Goal: Task Accomplishment & Management: Manage account settings

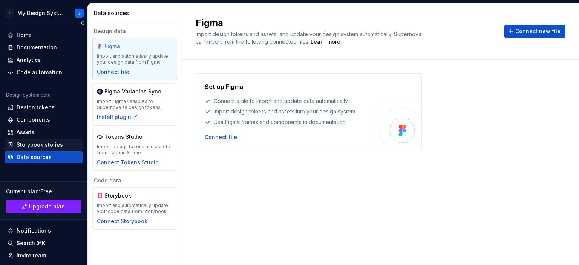
click at [44, 144] on div "Storybook stories" at bounding box center [40, 145] width 46 height 8
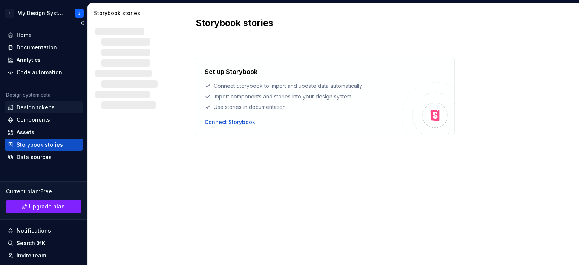
click at [41, 106] on div "Design tokens" at bounding box center [36, 108] width 38 height 8
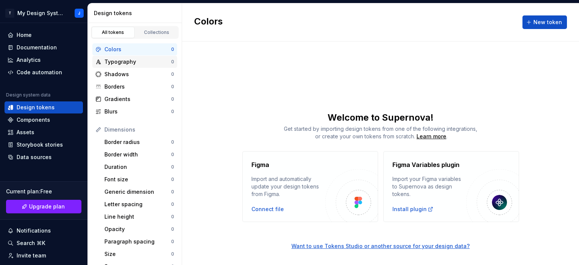
click at [127, 64] on div "Typography" at bounding box center [137, 62] width 67 height 8
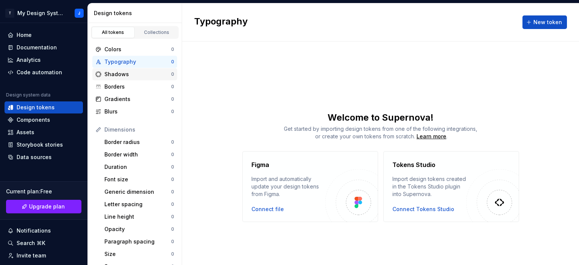
click at [117, 77] on div "Shadows" at bounding box center [137, 75] width 67 height 8
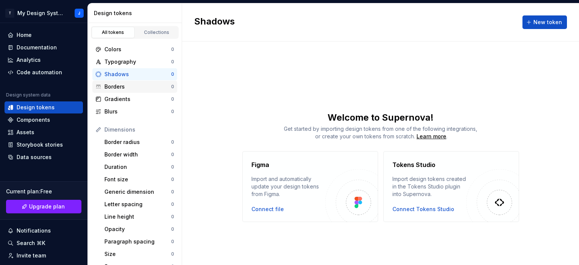
click at [115, 90] on div "Borders 0" at bounding box center [134, 87] width 85 height 12
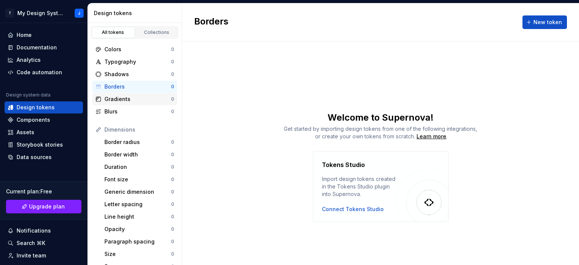
click at [119, 100] on div "Gradients" at bounding box center [137, 99] width 67 height 8
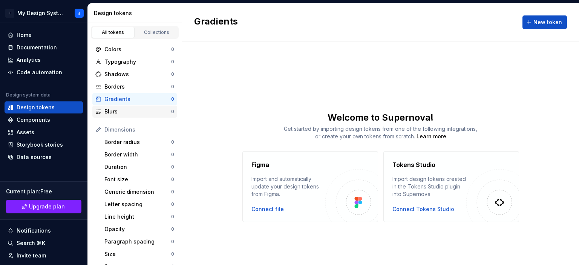
click at [109, 113] on div "Blurs" at bounding box center [137, 112] width 67 height 8
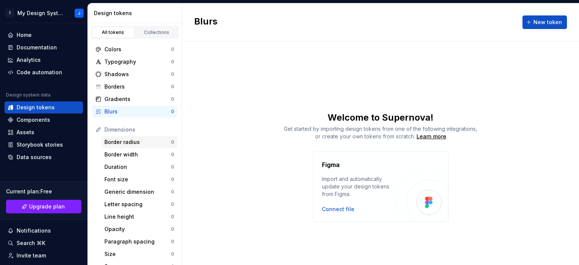
click at [128, 143] on div "Border radius" at bounding box center [137, 142] width 67 height 8
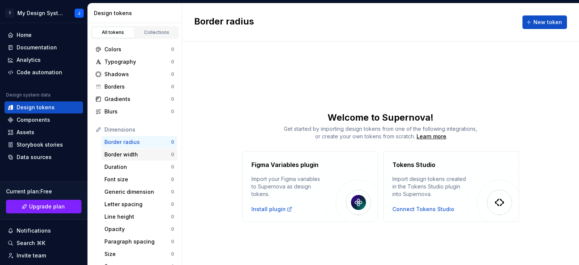
click at [128, 155] on div "Border width" at bounding box center [137, 155] width 67 height 8
click at [120, 166] on div "Duration" at bounding box center [137, 167] width 67 height 8
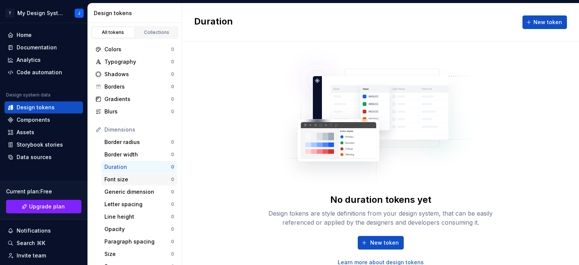
scroll to position [4, 0]
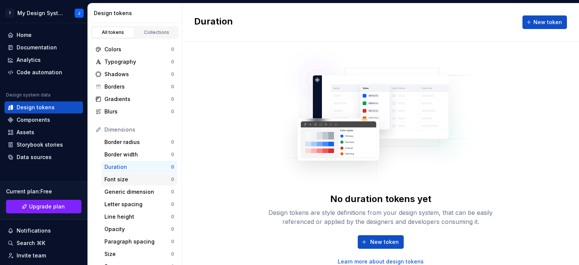
click at [118, 184] on div "Font size 0" at bounding box center [139, 179] width 76 height 12
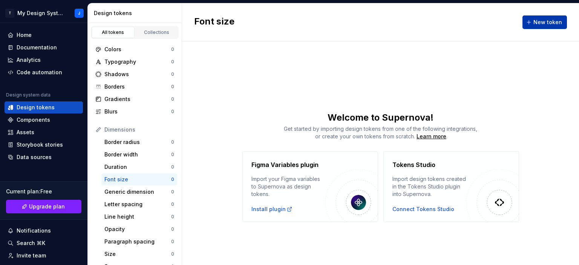
click at [543, 18] on span "New token" at bounding box center [548, 22] width 29 height 8
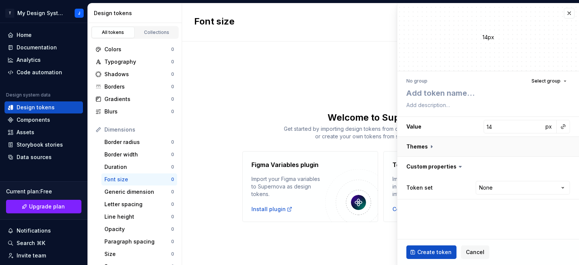
click at [428, 148] on button "button" at bounding box center [488, 147] width 182 height 20
click at [428, 148] on icon at bounding box center [432, 147] width 8 height 8
click at [449, 184] on button "button" at bounding box center [488, 186] width 182 height 20
click at [428, 144] on icon at bounding box center [432, 147] width 8 height 8
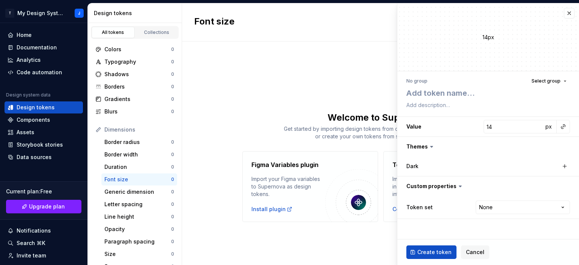
click at [428, 144] on icon at bounding box center [432, 147] width 8 height 8
click at [420, 144] on button "button" at bounding box center [488, 147] width 182 height 20
click at [271, 93] on div "Font size New token Welcome to Supernova! Get started by importing design token…" at bounding box center [380, 134] width 397 height 262
click at [568, 16] on button "button" at bounding box center [569, 13] width 11 height 11
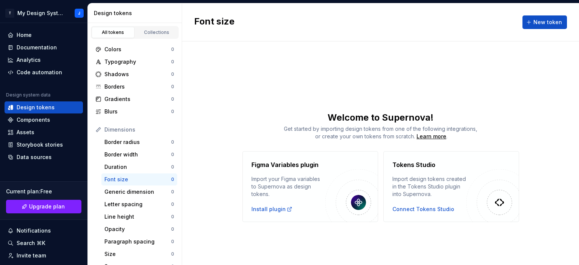
click at [569, 15] on div "Font size New token" at bounding box center [380, 22] width 397 height 38
click at [45, 72] on div "Code automation" at bounding box center [40, 73] width 46 height 8
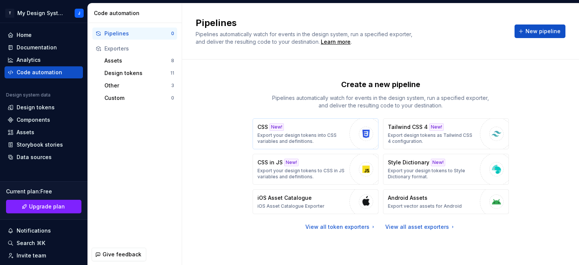
click at [321, 135] on p "Export your design tokens into CSS variables and definitions." at bounding box center [302, 138] width 88 height 12
click at [314, 134] on p "Export your design tokens into CSS variables and definitions." at bounding box center [302, 138] width 88 height 12
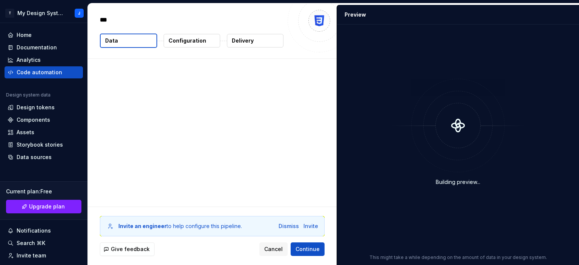
type textarea "*"
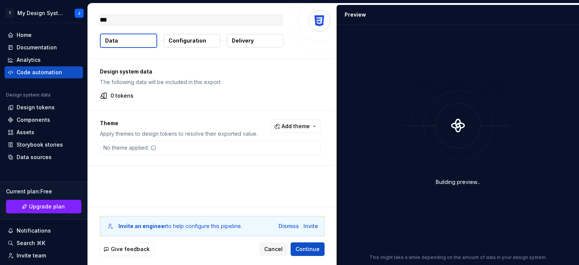
click at [132, 21] on textarea "***" at bounding box center [190, 20] width 185 height 12
click at [130, 39] on button "Data" at bounding box center [128, 41] width 57 height 14
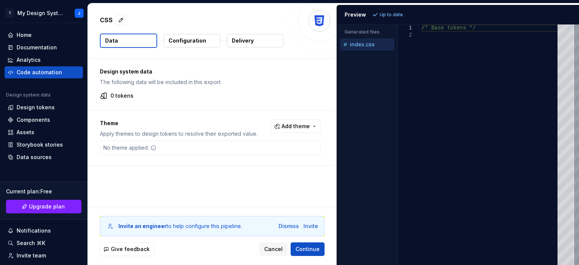
type textarea "**********"
click at [437, 48] on div "/* Base tokens */" at bounding box center [492, 145] width 140 height 241
click at [27, 57] on div "Analytics" at bounding box center [29, 60] width 24 height 8
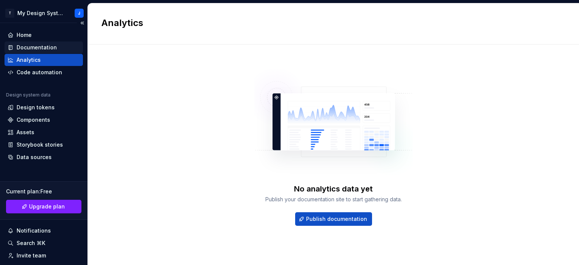
click at [21, 49] on div "Documentation" at bounding box center [37, 48] width 40 height 8
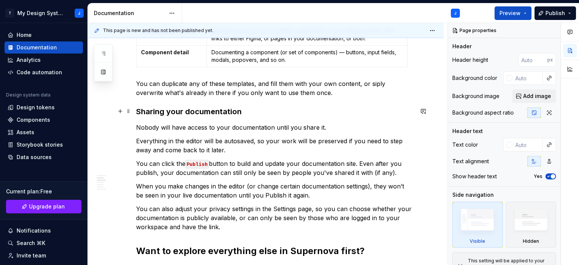
scroll to position [302, 0]
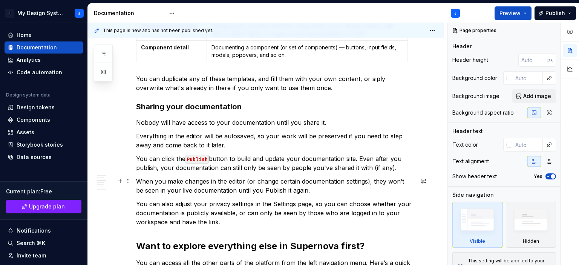
type textarea "*"
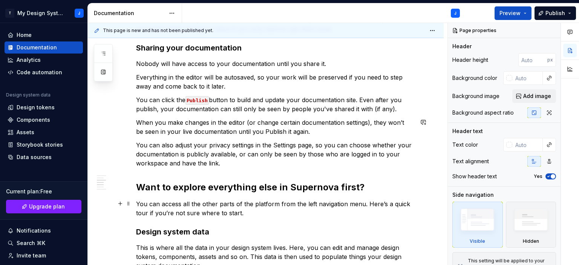
scroll to position [415, 0]
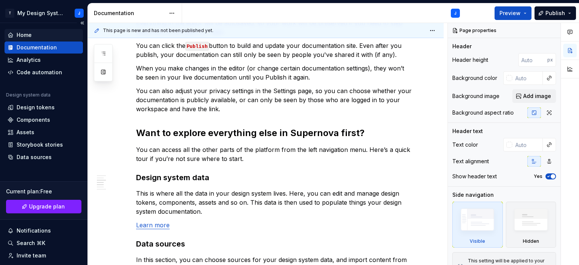
click at [30, 31] on div "Home" at bounding box center [24, 35] width 15 height 8
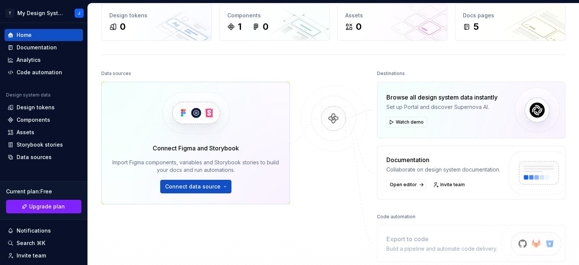
scroll to position [75, 0]
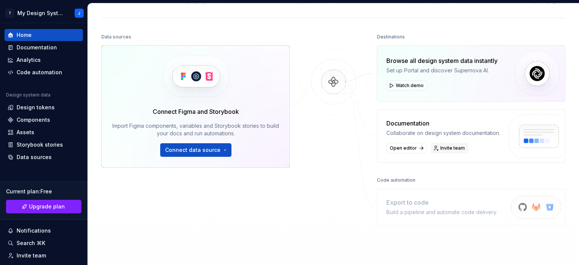
click at [431, 144] on link "Invite team" at bounding box center [449, 148] width 37 height 11
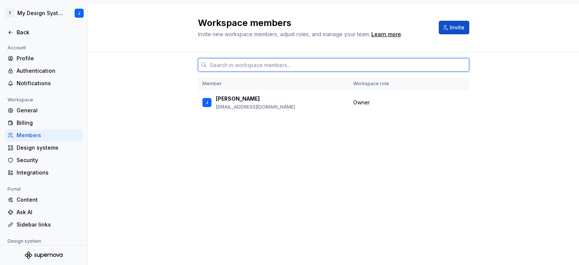
click at [303, 67] on input "text" at bounding box center [338, 65] width 262 height 14
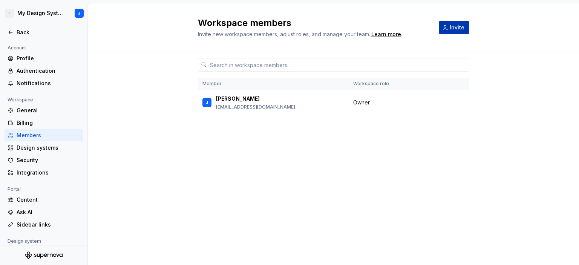
click at [454, 25] on span "Invite" at bounding box center [457, 28] width 15 height 8
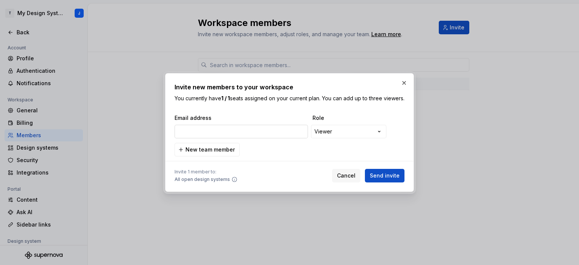
click at [249, 137] on input "email" at bounding box center [241, 132] width 133 height 14
click at [213, 152] on span "New team member" at bounding box center [210, 150] width 49 height 8
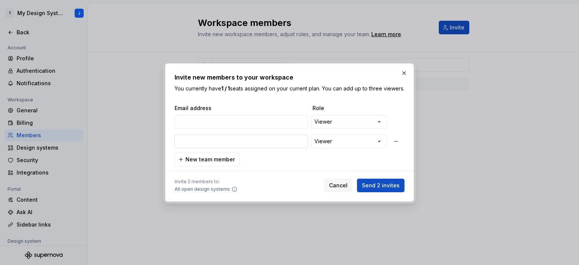
click at [220, 142] on input "email" at bounding box center [241, 142] width 133 height 14
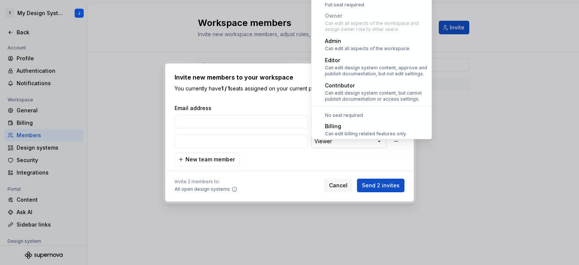
click at [371, 146] on div "**********" at bounding box center [289, 132] width 579 height 265
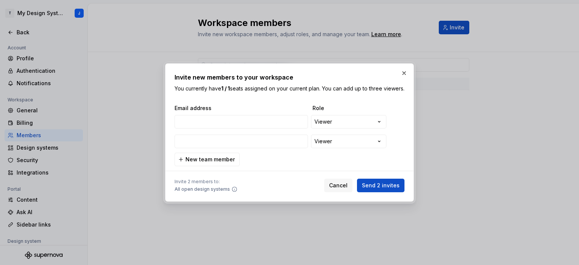
click at [262, 135] on div "**********" at bounding box center [289, 132] width 579 height 265
click at [396, 145] on button "button" at bounding box center [396, 142] width 14 height 14
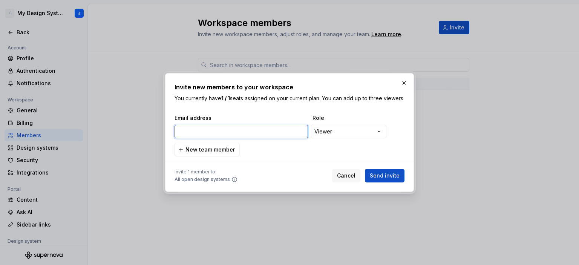
click at [281, 135] on input "email" at bounding box center [241, 132] width 133 height 14
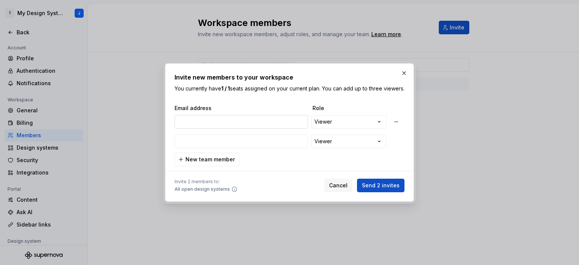
click at [212, 129] on input "email" at bounding box center [241, 122] width 133 height 14
paste input "[EMAIL_ADDRESS][DOMAIN_NAME]"
type input "[EMAIL_ADDRESS][DOMAIN_NAME]"
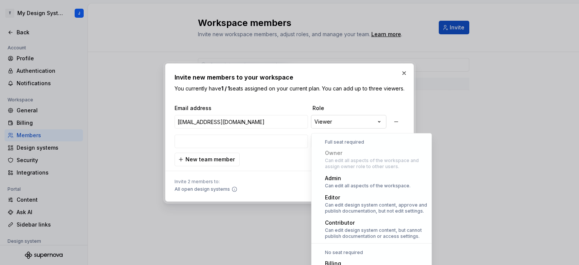
click at [356, 126] on div "**********" at bounding box center [289, 132] width 579 height 265
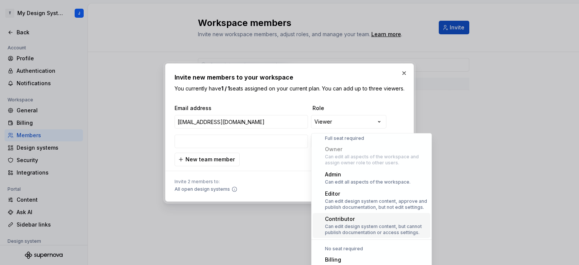
scroll to position [0, 0]
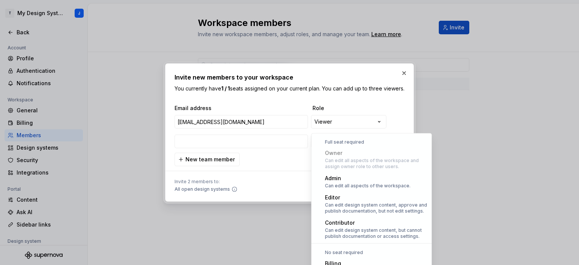
select select "*****"
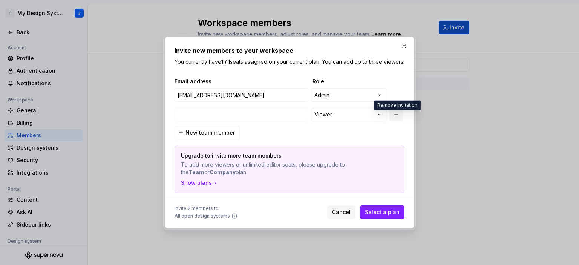
click at [398, 117] on button "button" at bounding box center [396, 115] width 14 height 14
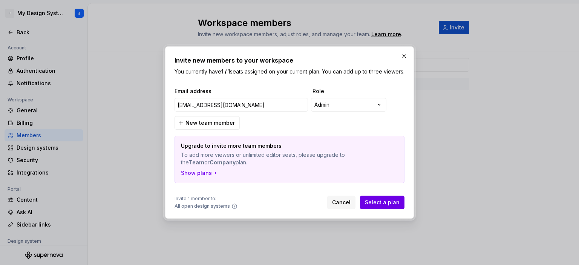
click at [385, 205] on span "Select a plan" at bounding box center [382, 203] width 35 height 8
click at [340, 105] on div "**********" at bounding box center [289, 132] width 579 height 265
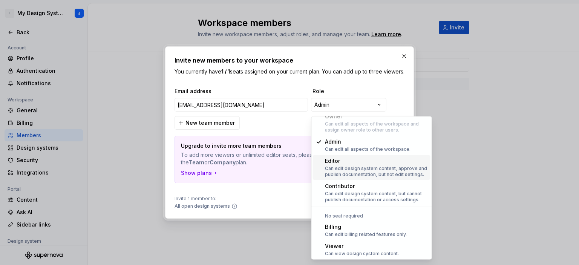
scroll to position [21, 0]
select select "******"
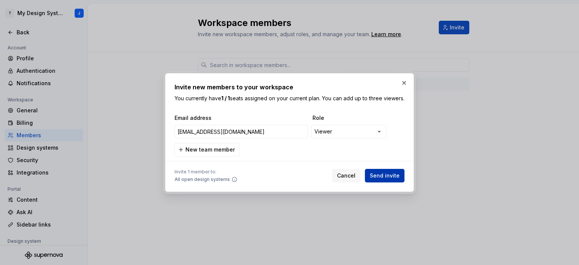
click at [388, 179] on span "Send invite" at bounding box center [385, 176] width 30 height 8
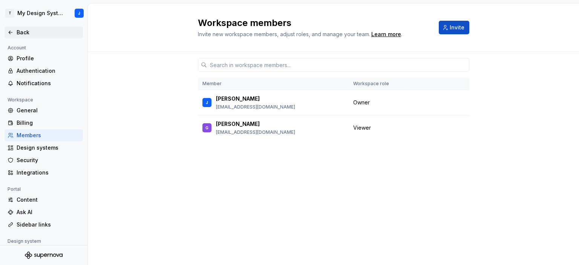
click at [10, 35] on icon at bounding box center [11, 32] width 6 height 6
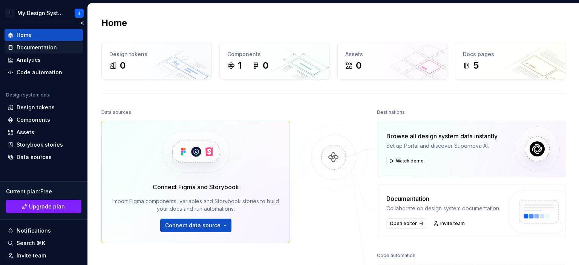
click at [35, 49] on div "Documentation" at bounding box center [37, 48] width 40 height 8
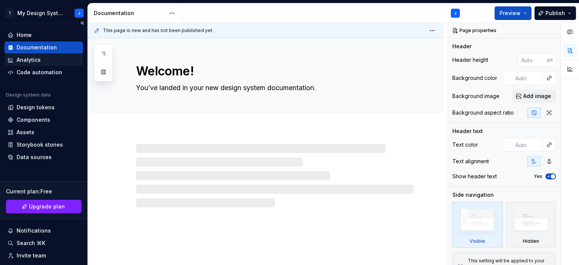
type textarea "*"
click at [35, 60] on div "Analytics" at bounding box center [29, 60] width 24 height 8
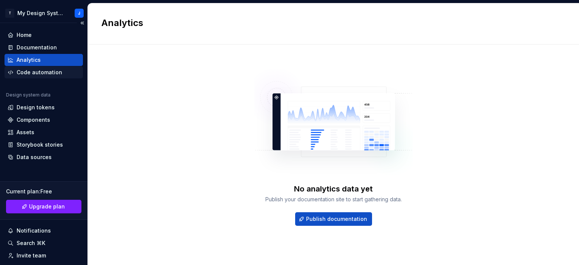
click at [35, 70] on div "Code automation" at bounding box center [40, 73] width 46 height 8
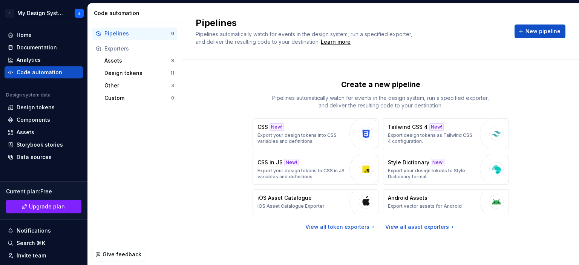
click at [122, 49] on div "Exporters" at bounding box center [139, 49] width 70 height 8
click at [117, 61] on div "Assets" at bounding box center [137, 61] width 67 height 8
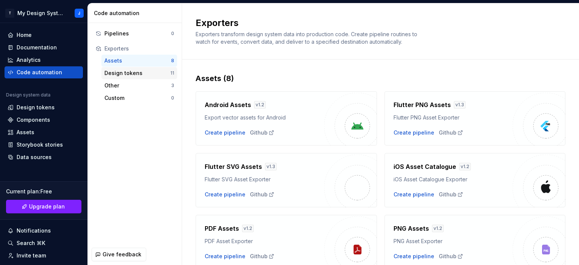
click at [118, 72] on div "Design tokens" at bounding box center [137, 73] width 66 height 8
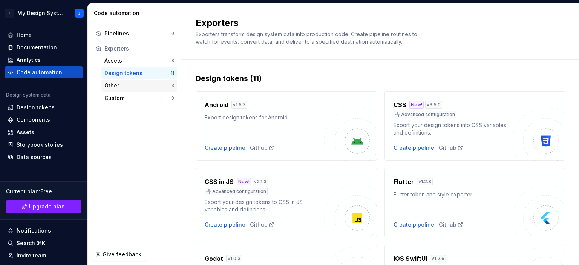
click at [117, 89] on div "Other" at bounding box center [137, 86] width 67 height 8
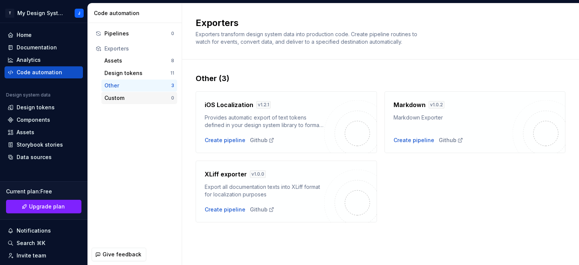
click at [115, 99] on div "Custom" at bounding box center [137, 98] width 67 height 8
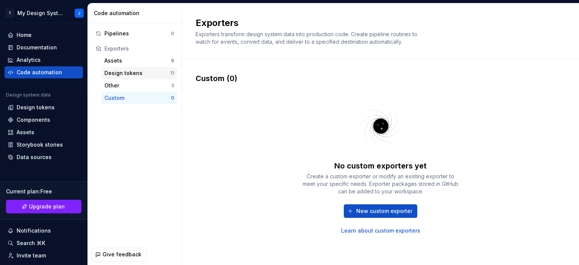
click at [122, 72] on div "Design tokens" at bounding box center [137, 73] width 66 height 8
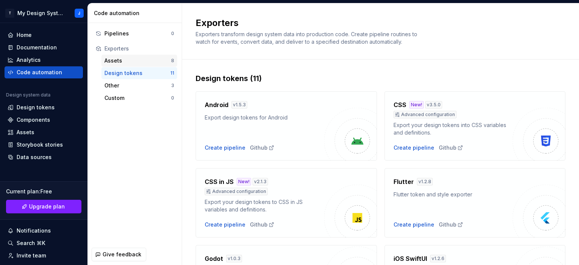
click at [122, 60] on div "Assets" at bounding box center [137, 61] width 67 height 8
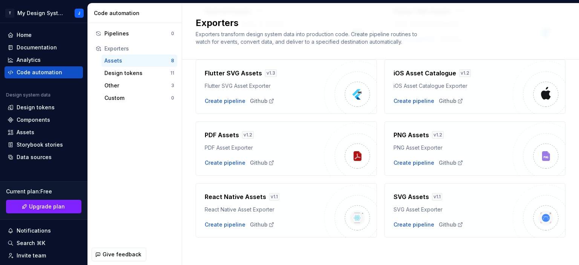
scroll to position [94, 0]
click at [291, 155] on div "PDF Assets v 1.2 PDF Asset Exporter Create pipeline Github" at bounding box center [265, 148] width 120 height 36
